Goal: Navigation & Orientation: Find specific page/section

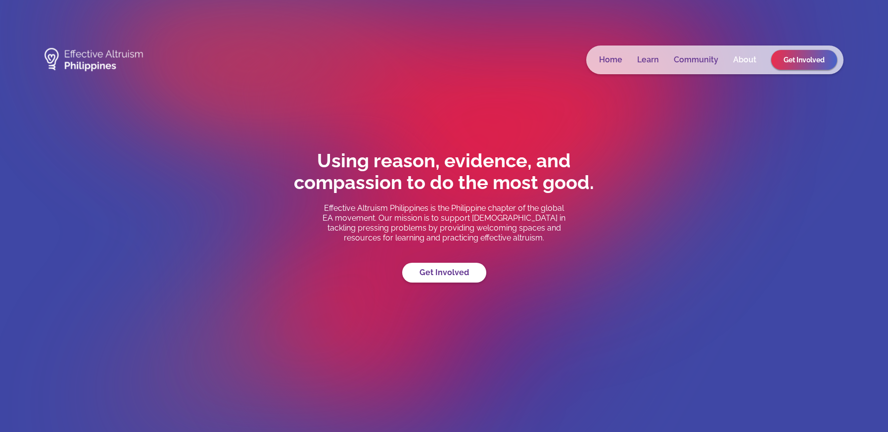
click at [748, 63] on link "About" at bounding box center [745, 60] width 23 height 10
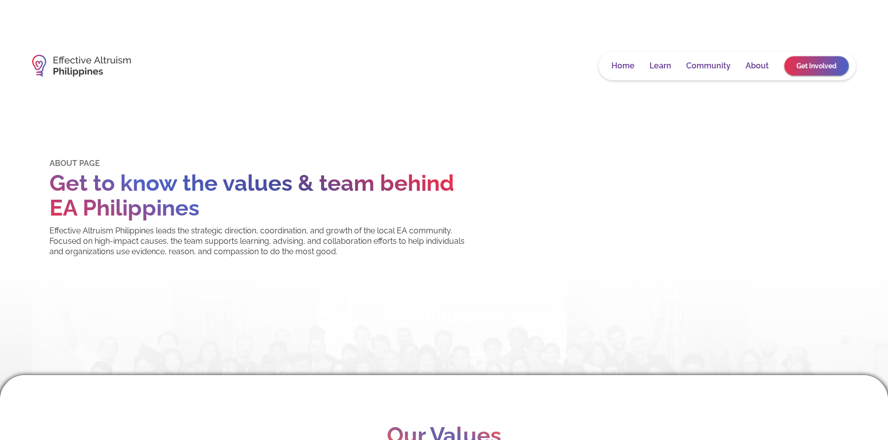
click at [795, 66] on link "Get Involved" at bounding box center [817, 65] width 64 height 19
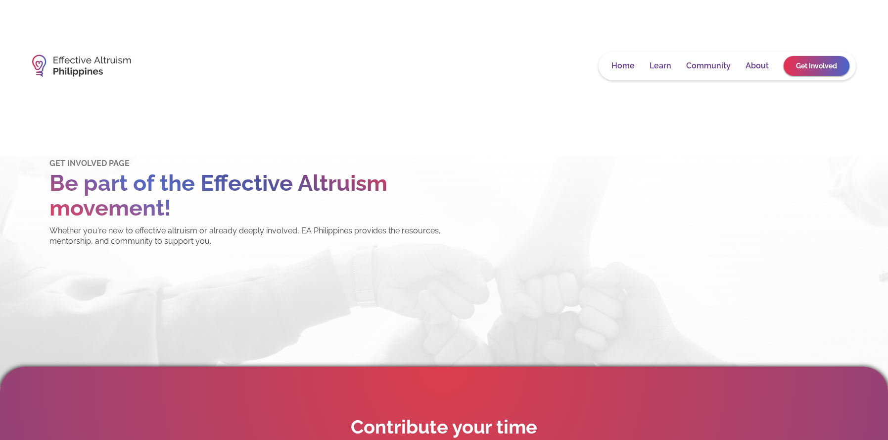
click at [821, 56] on div "Home Learn Community About Get Involved" at bounding box center [727, 65] width 257 height 29
click at [818, 60] on link "Get Involved" at bounding box center [817, 65] width 71 height 21
